Goal: Find contact information: Find contact information

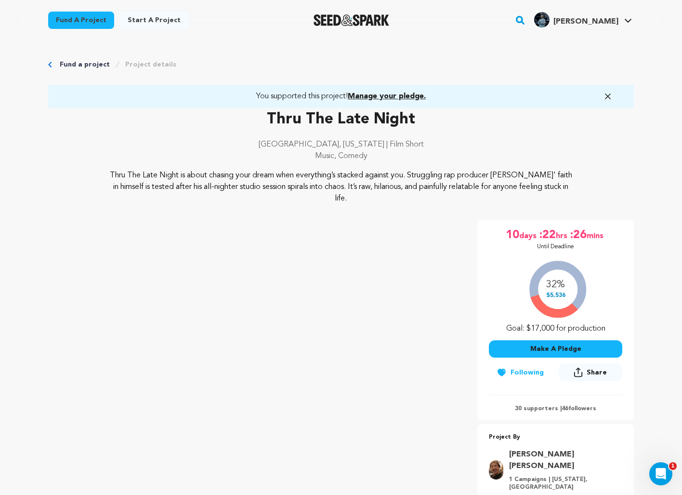
scroll to position [0, 0]
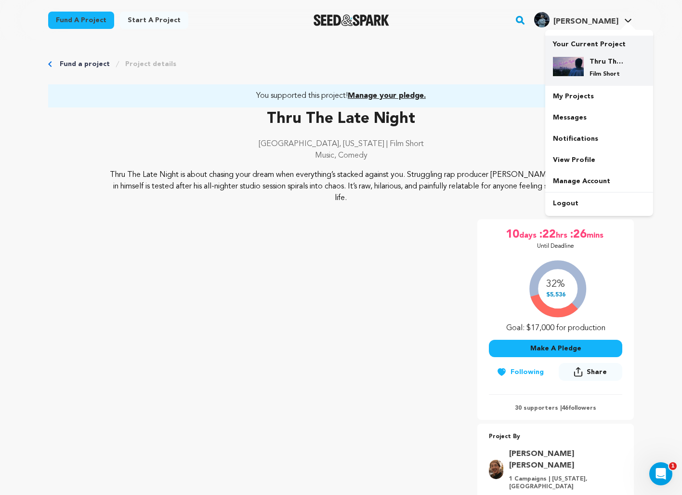
click at [582, 76] on div at bounding box center [568, 67] width 31 height 21
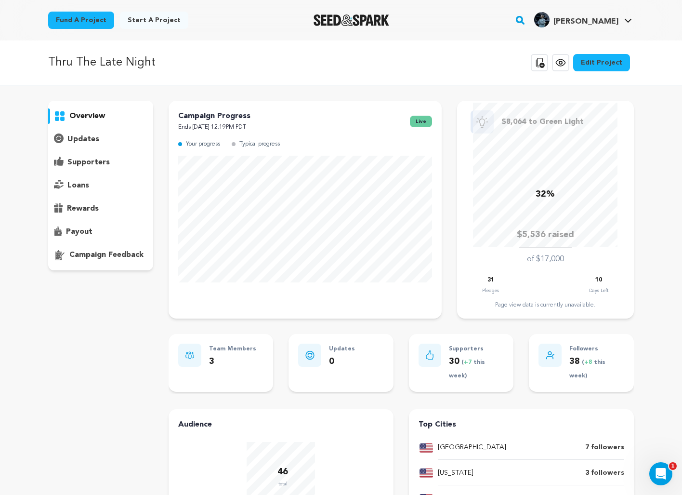
click at [83, 159] on p "supporters" at bounding box center [88, 163] width 42 height 12
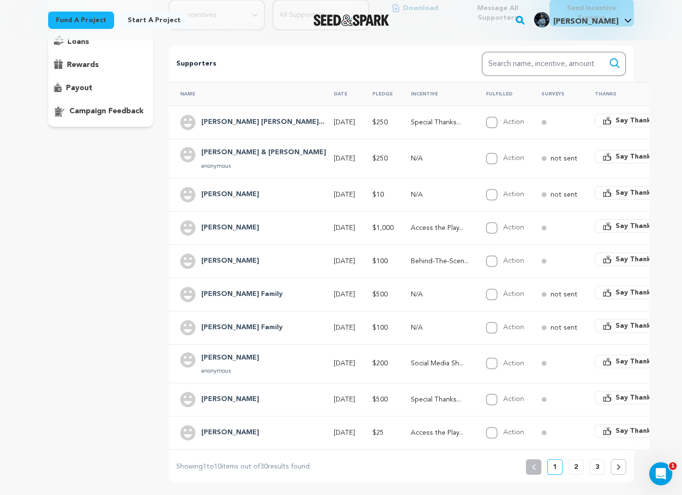
scroll to position [160, 0]
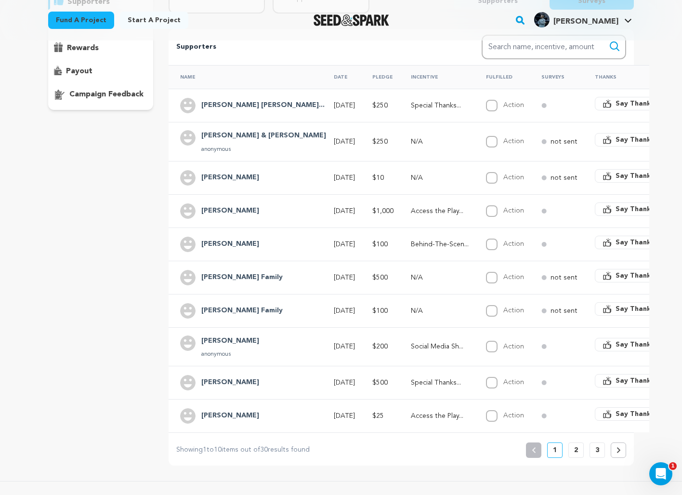
click at [220, 276] on h4 "[PERSON_NAME] Family" at bounding box center [241, 278] width 81 height 12
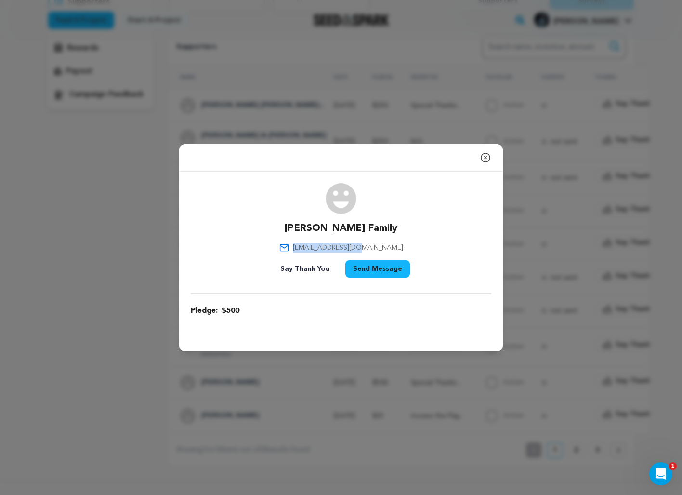
drag, startPoint x: 385, startPoint y: 247, endPoint x: 313, endPoint y: 248, distance: 71.8
click at [313, 248] on div "[PERSON_NAME] Family [EMAIL_ADDRESS][DOMAIN_NAME] Say Thank You Send Message" at bounding box center [341, 232] width 301 height 98
copy span "[EMAIL_ADDRESS][DOMAIN_NAME]"
